Goal: Complete application form

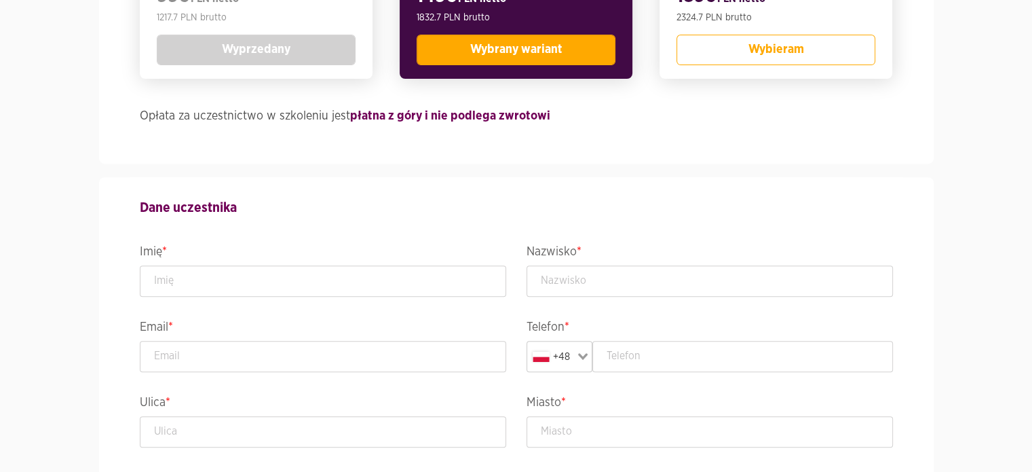
scroll to position [505, 0]
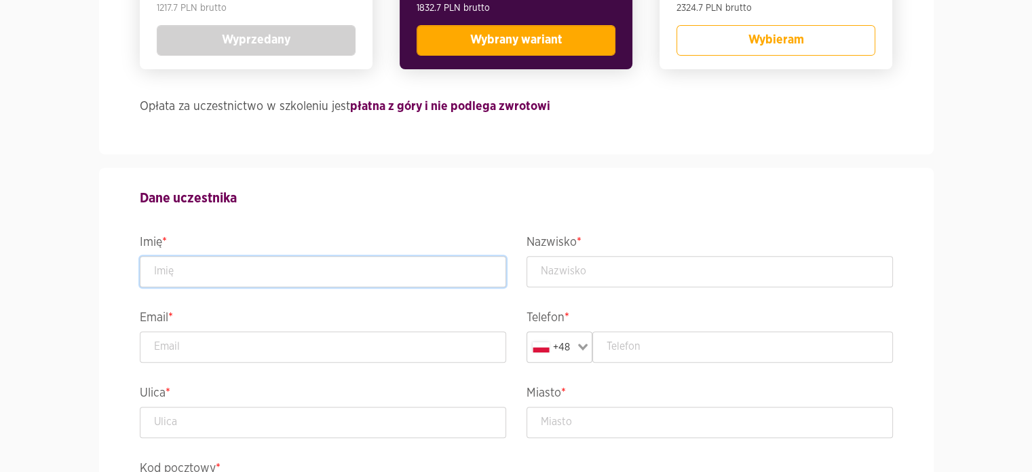
click at [252, 267] on input "text" at bounding box center [323, 271] width 366 height 31
type input "[PERSON_NAME]"
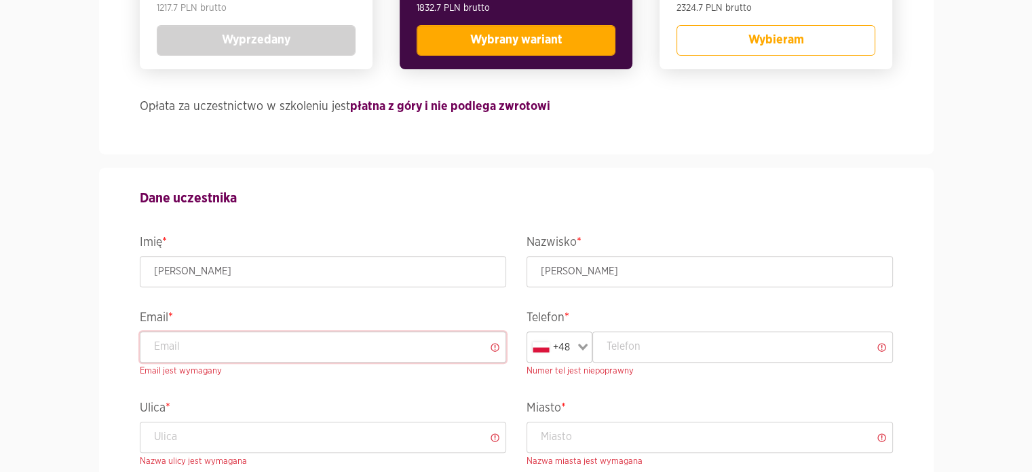
click at [228, 349] on input "email" at bounding box center [323, 346] width 366 height 31
click at [646, 344] on input "text" at bounding box center [743, 346] width 301 height 31
paste input "794 222 269"
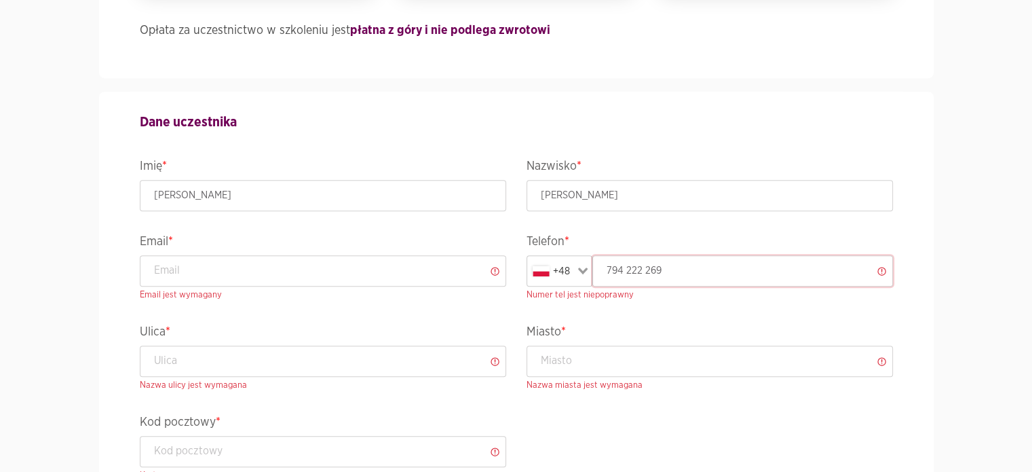
scroll to position [614, 0]
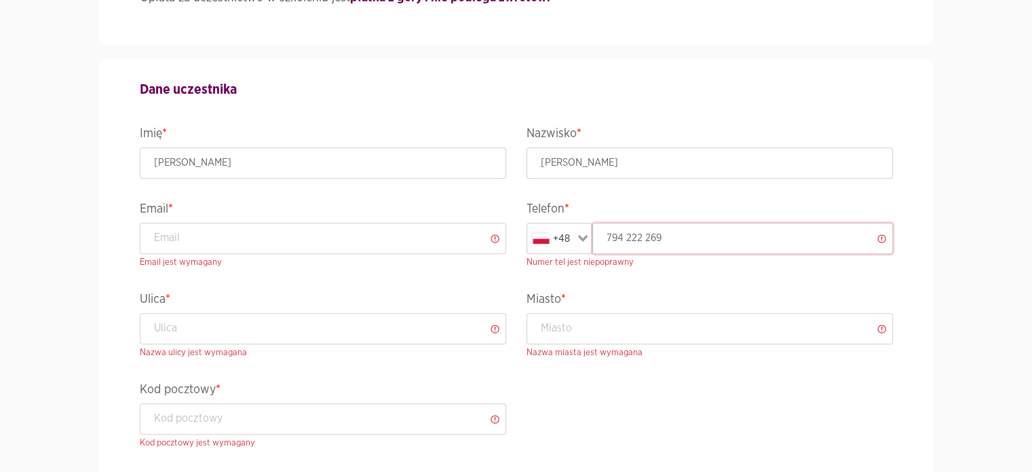
type input "794 222 269"
click at [248, 320] on input "text" at bounding box center [323, 328] width 366 height 31
click at [360, 322] on input "text" at bounding box center [323, 328] width 366 height 31
paste input "Hemara 5/12"
type input "Hemara 5/12"
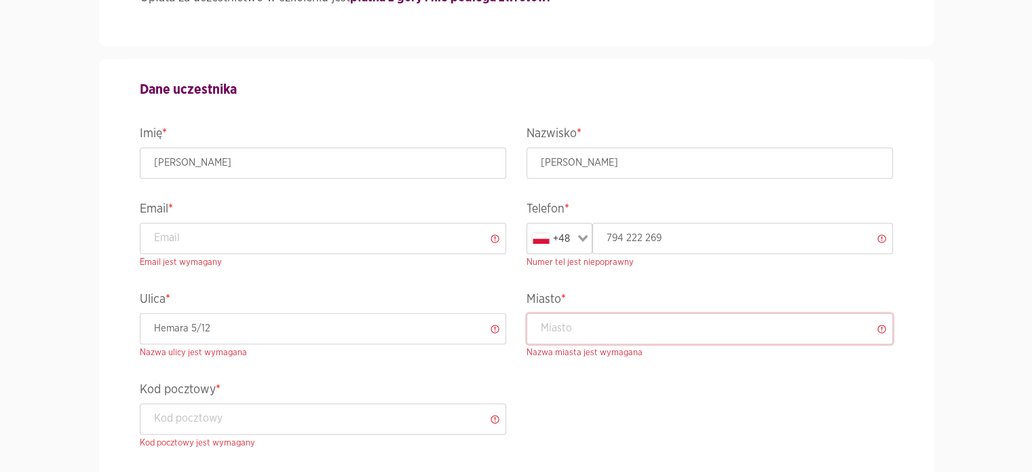
click at [656, 336] on input "text" at bounding box center [710, 328] width 366 height 31
type input "[GEOGRAPHIC_DATA]"
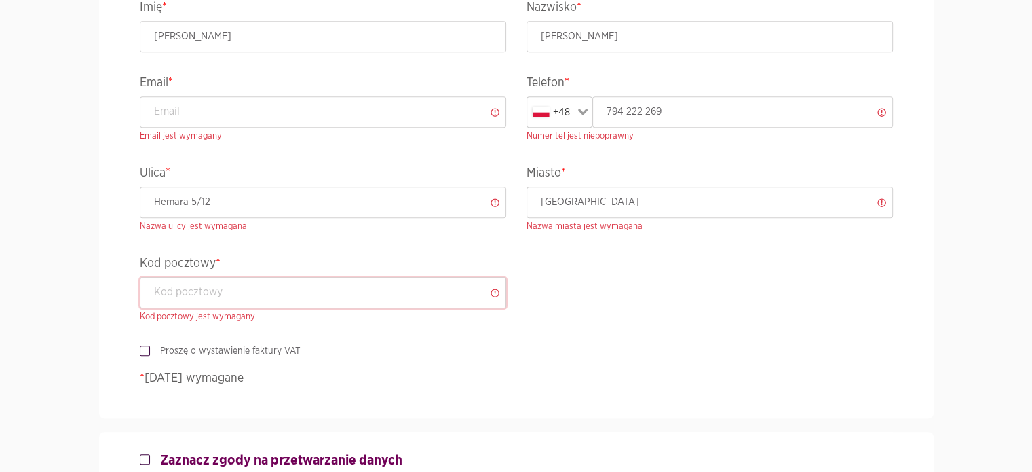
scroll to position [740, 0]
click at [252, 291] on input "text" at bounding box center [323, 291] width 366 height 31
click at [356, 284] on input "text" at bounding box center [323, 291] width 366 height 31
paste input "80-280"
type input "80-280"
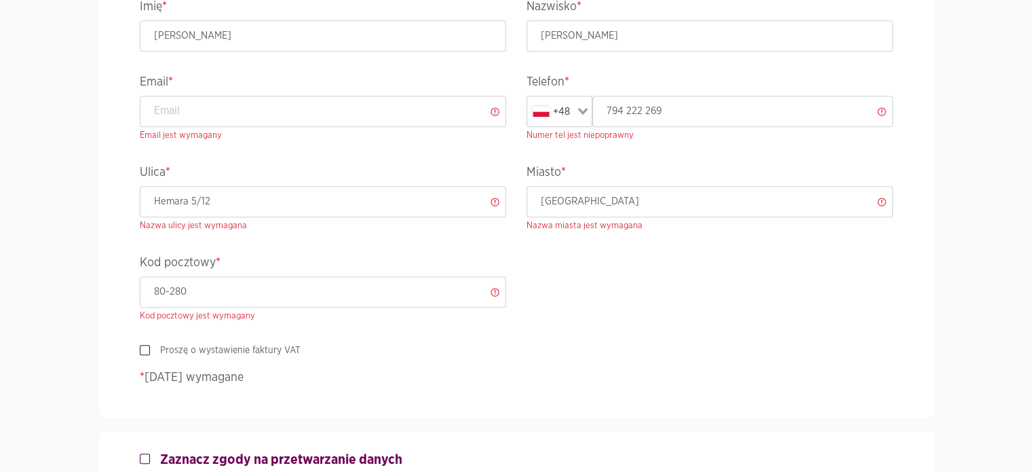
click at [413, 388] on div "Dane uczestnika Imię * [PERSON_NAME] * [PERSON_NAME] Email * Email jest wymagan…" at bounding box center [517, 174] width 774 height 485
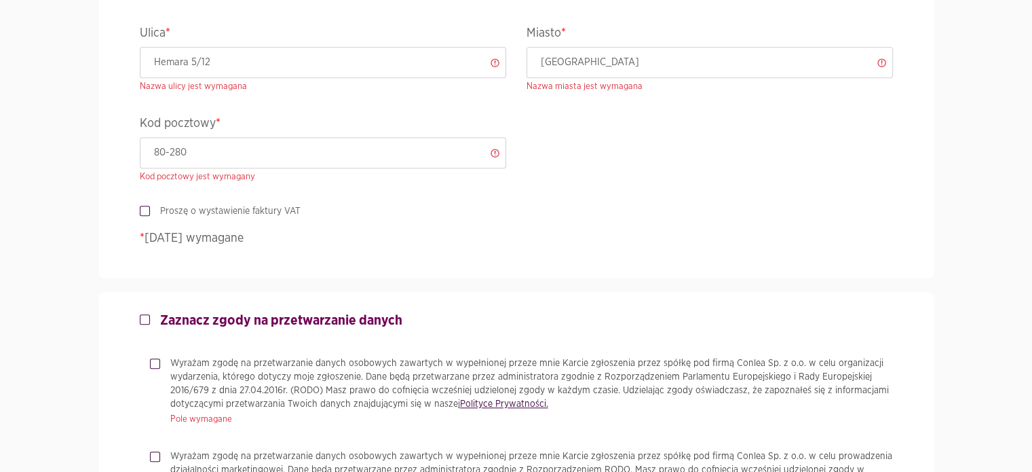
scroll to position [881, 0]
click at [150, 210] on label "Proszę o wystawienie faktury VAT" at bounding box center [225, 210] width 151 height 14
click at [145, 210] on input "Proszę o wystawienie faktury VAT" at bounding box center [143, 207] width 7 height 9
checkbox input "true"
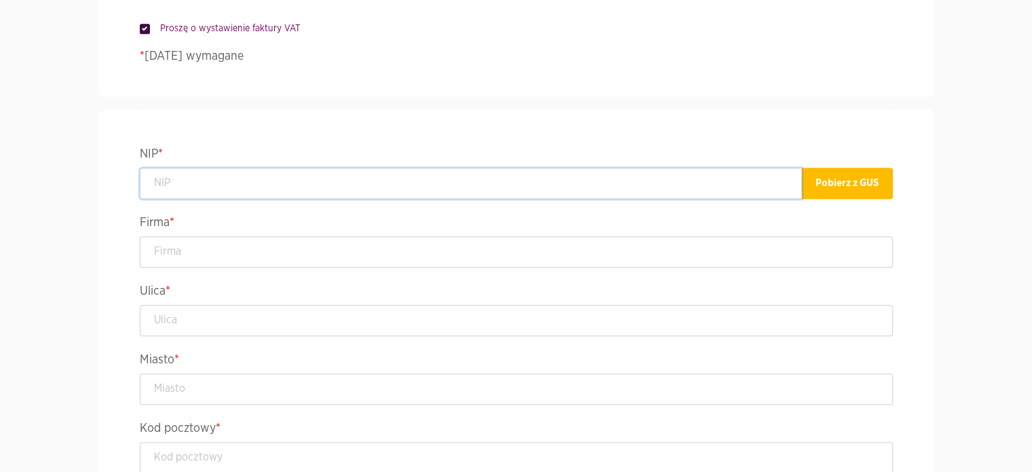
click at [358, 176] on input "text" at bounding box center [471, 183] width 662 height 31
paste input "5272645593"
type input "5272645593"
click at [847, 178] on button "Pobierz z GUS" at bounding box center [848, 183] width 92 height 31
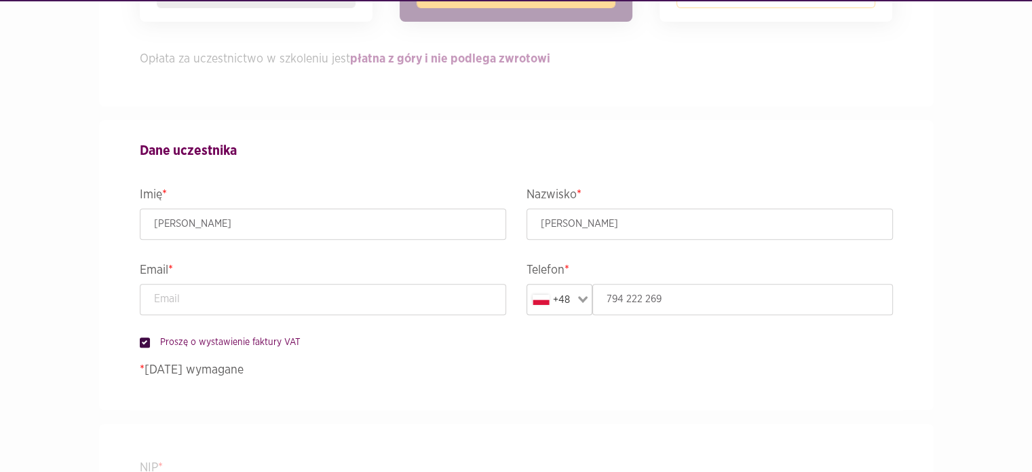
type input "WIRTUALNA POLSKA MEDIA SPÓŁKA AKCYJNA"
type input "Żwirki i Wigury 16"
type input "[GEOGRAPHIC_DATA]"
type input "02-092"
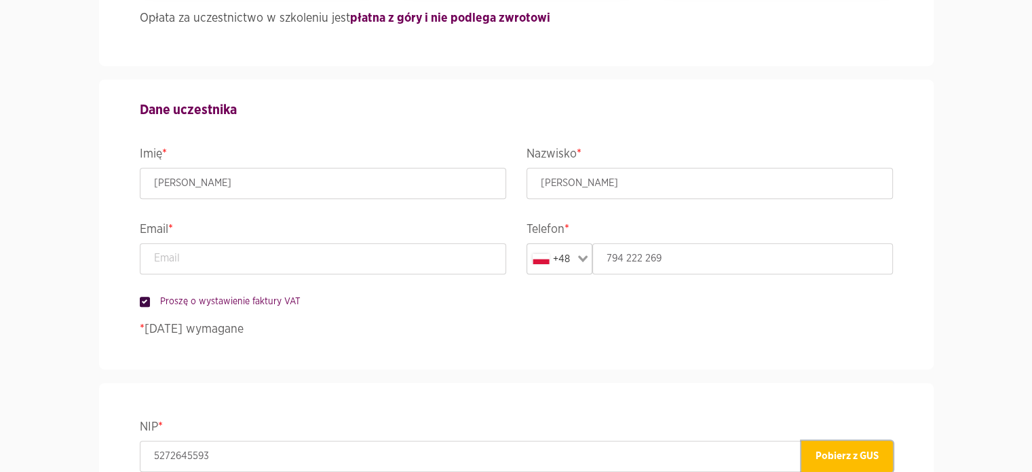
scroll to position [595, 0]
click at [365, 259] on input "email" at bounding box center [323, 257] width 366 height 31
paste input "[PERSON_NAME][EMAIL_ADDRESS][PERSON_NAME][DOMAIN_NAME]"
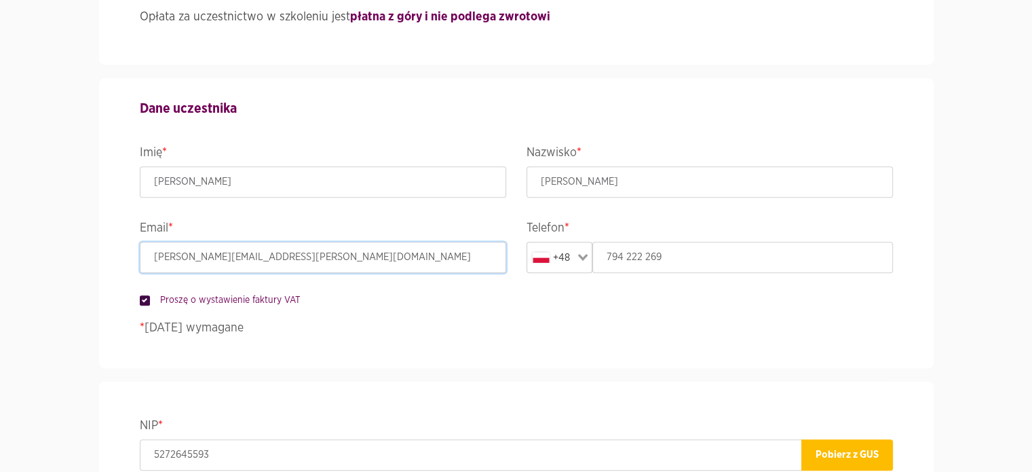
type input "[PERSON_NAME][EMAIL_ADDRESS][PERSON_NAME][DOMAIN_NAME]"
click at [360, 333] on p "* [DATE] wymagane" at bounding box center [516, 328] width 753 height 18
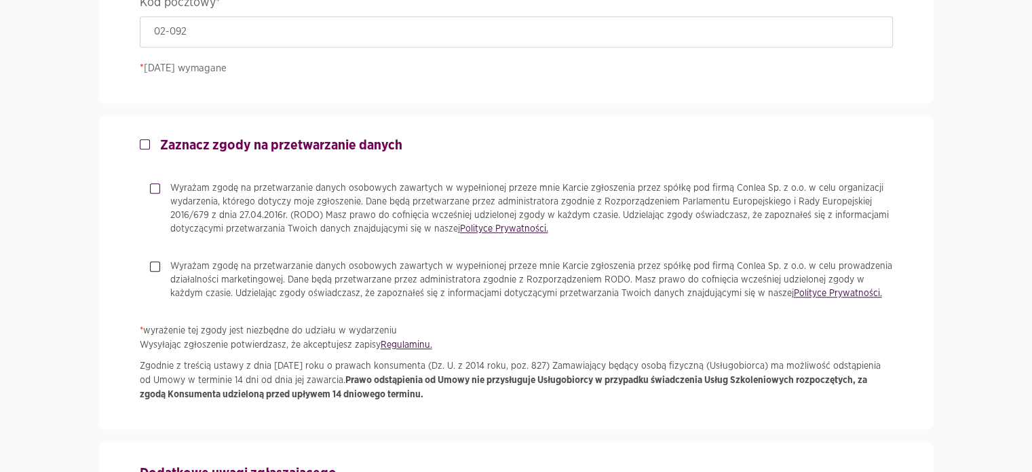
scroll to position [1299, 0]
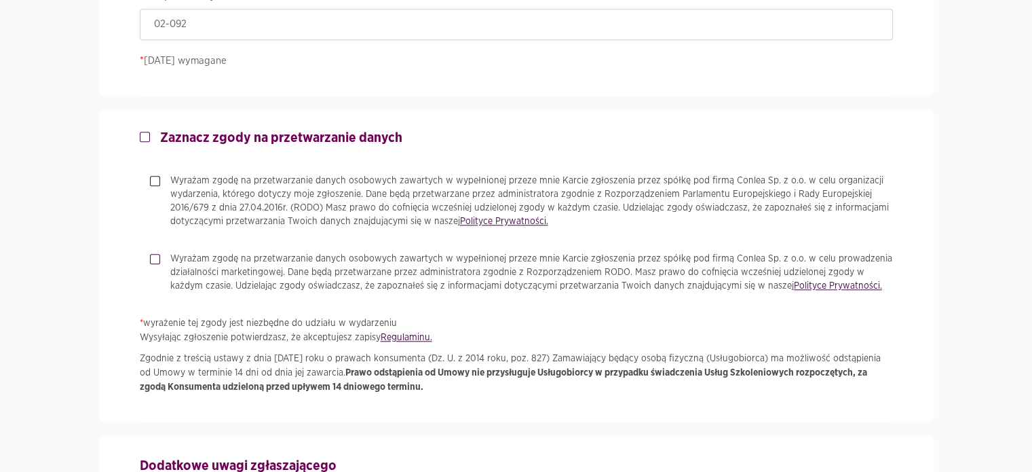
click at [150, 134] on label "Zaznacz zgody na przetwarzanie danych" at bounding box center [276, 138] width 252 height 16
click at [144, 134] on input "Zaznacz zgody na przetwarzanie danych" at bounding box center [143, 134] width 7 height 9
checkbox input "true"
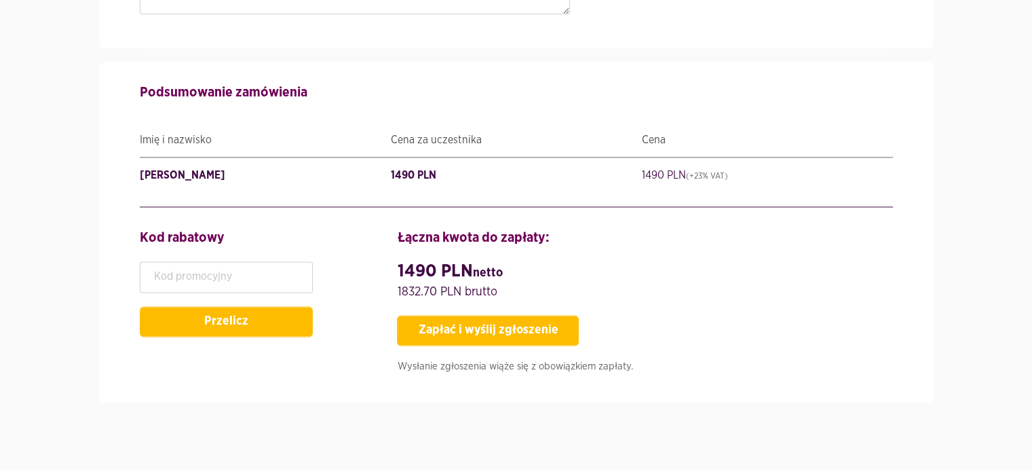
scroll to position [1862, 0]
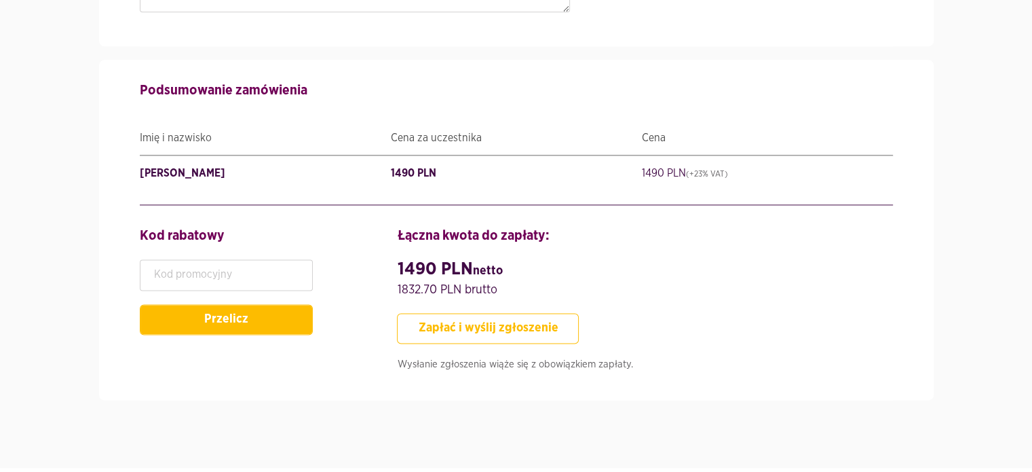
click at [455, 320] on button "Zapłać i wyślij zgłoszenie" at bounding box center [488, 328] width 182 height 31
type input "794222269"
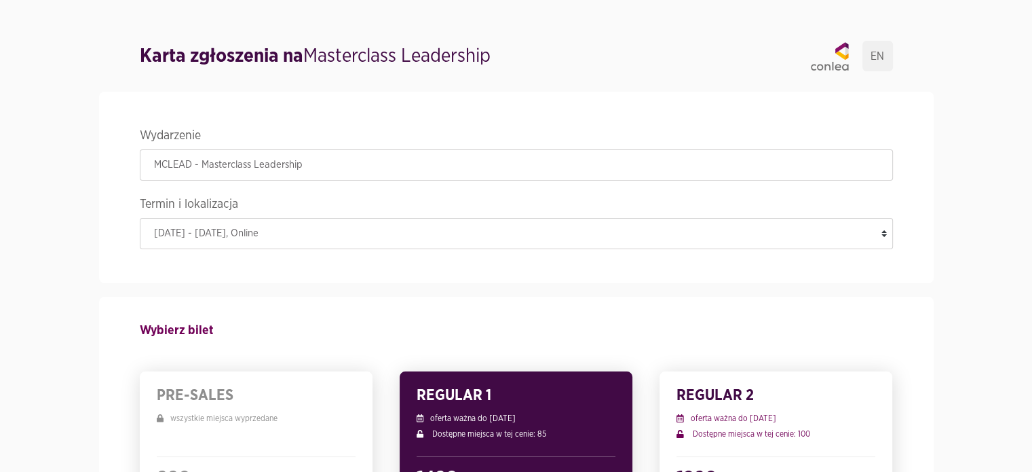
scroll to position [14, 0]
